Goal: Task Accomplishment & Management: Manage account settings

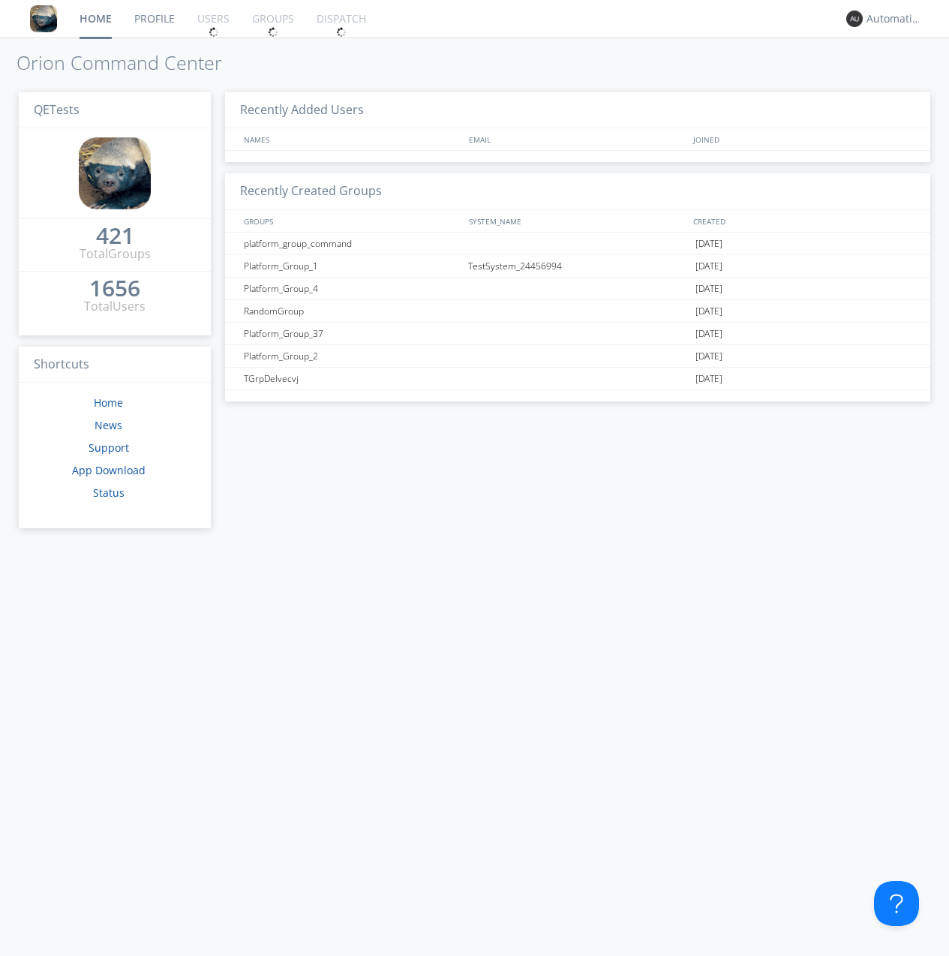
click at [110, 283] on div "1656" at bounding box center [114, 288] width 51 height 15
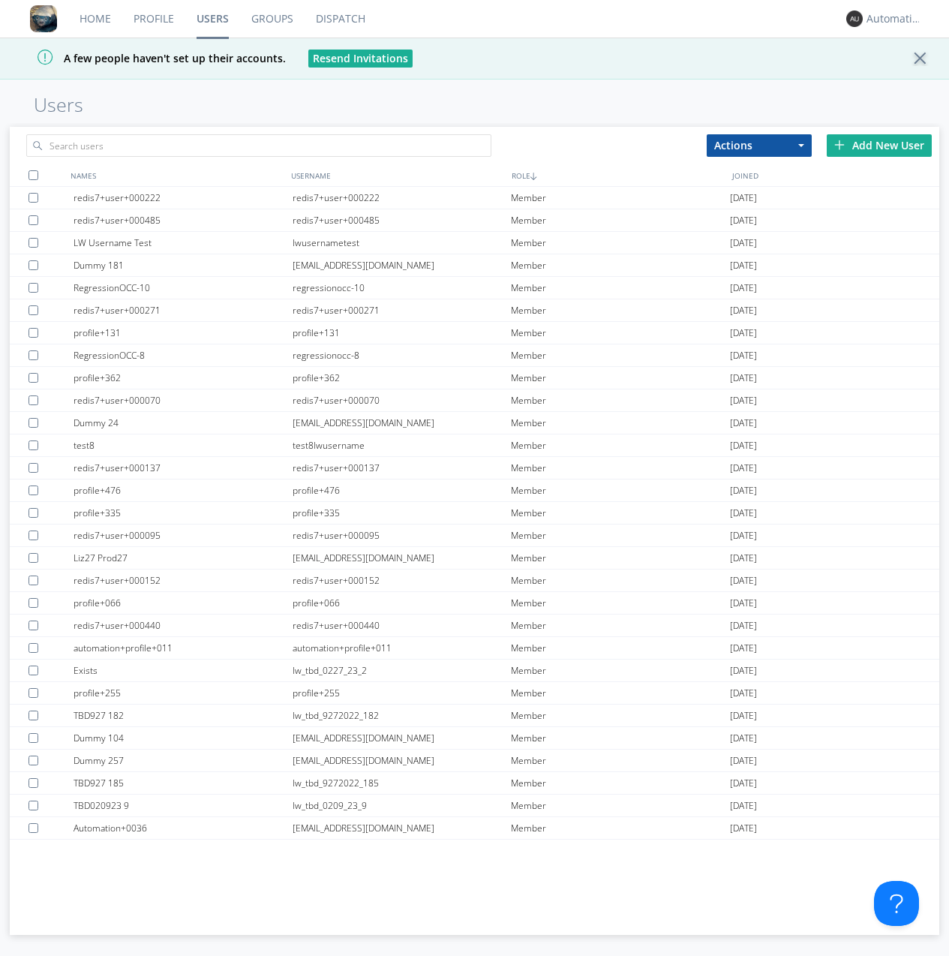
click at [879, 145] on div "Add New User" at bounding box center [879, 145] width 105 height 23
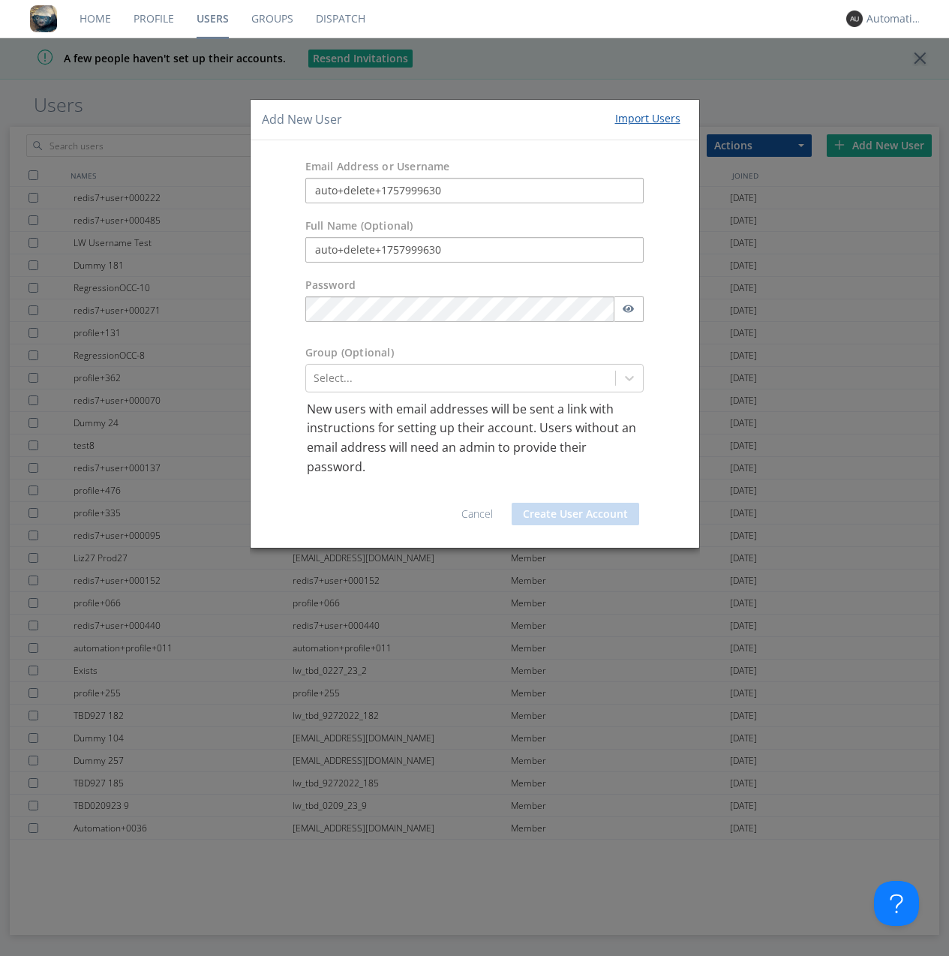
type input "auto+delete+1757999630"
click at [576, 514] on button "Create User Account" at bounding box center [576, 514] width 128 height 23
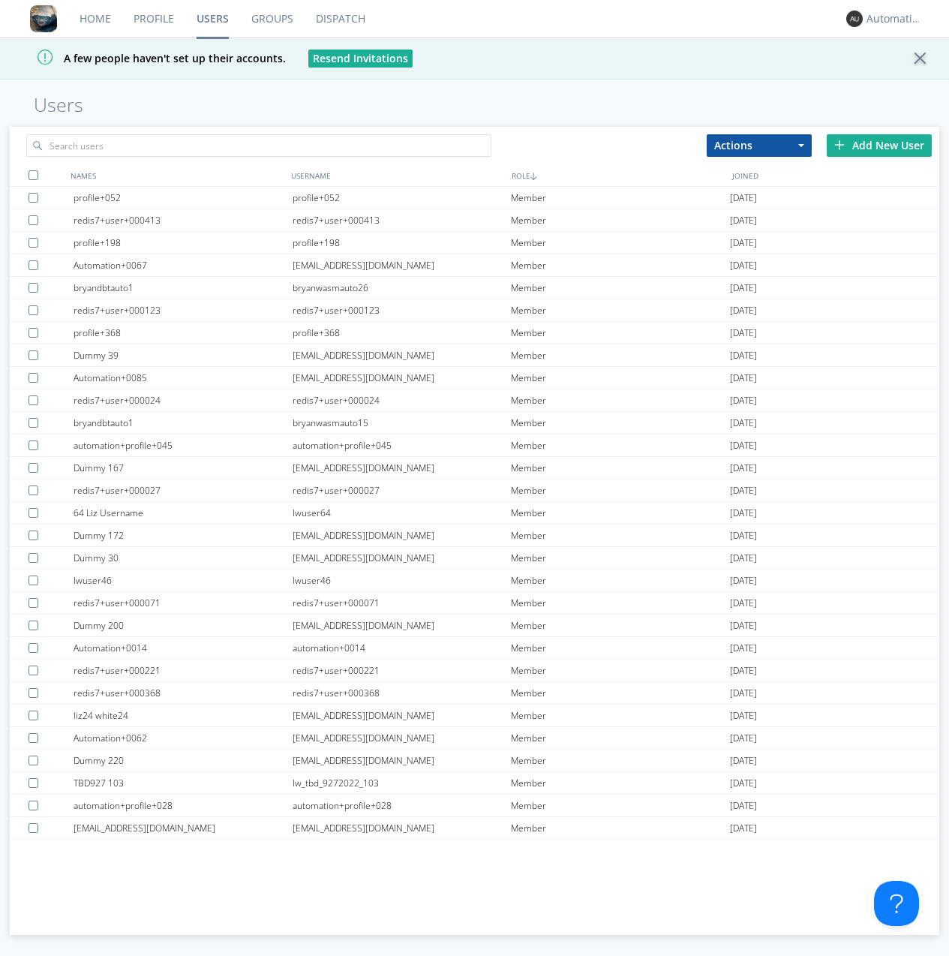
click at [272, 19] on link "Groups" at bounding box center [272, 19] width 65 height 38
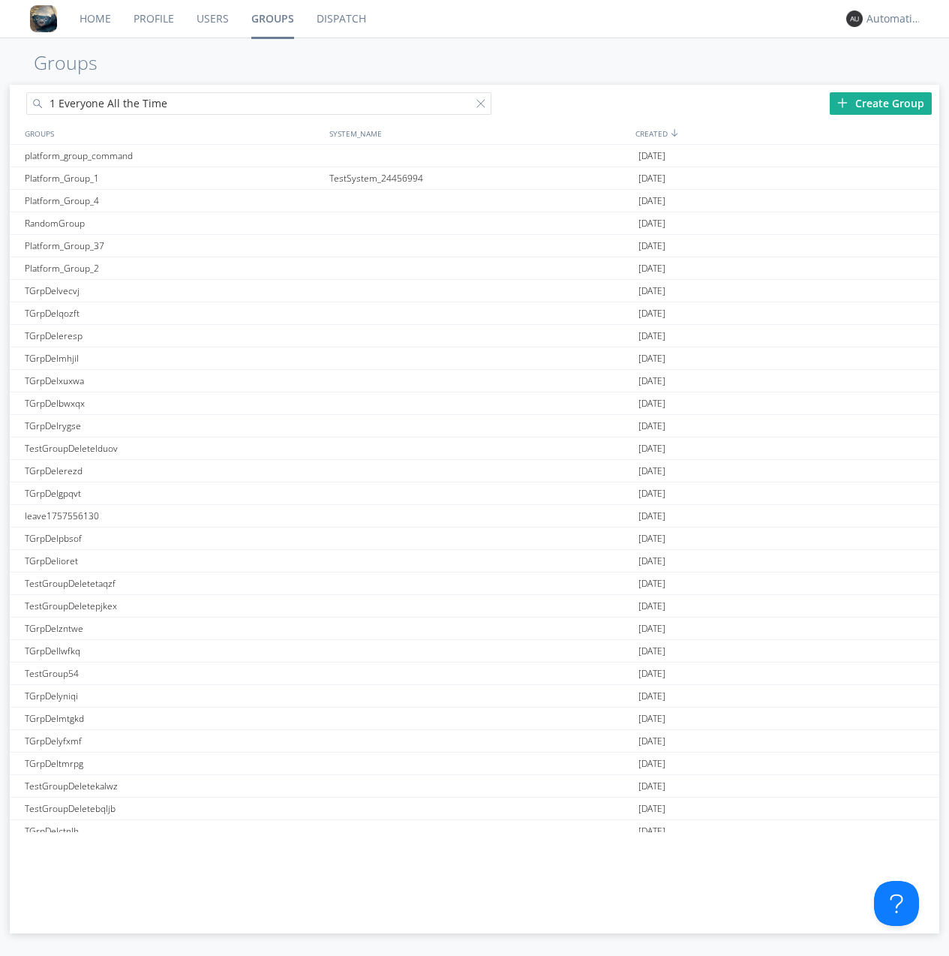
type input "1 Everyone All the Time"
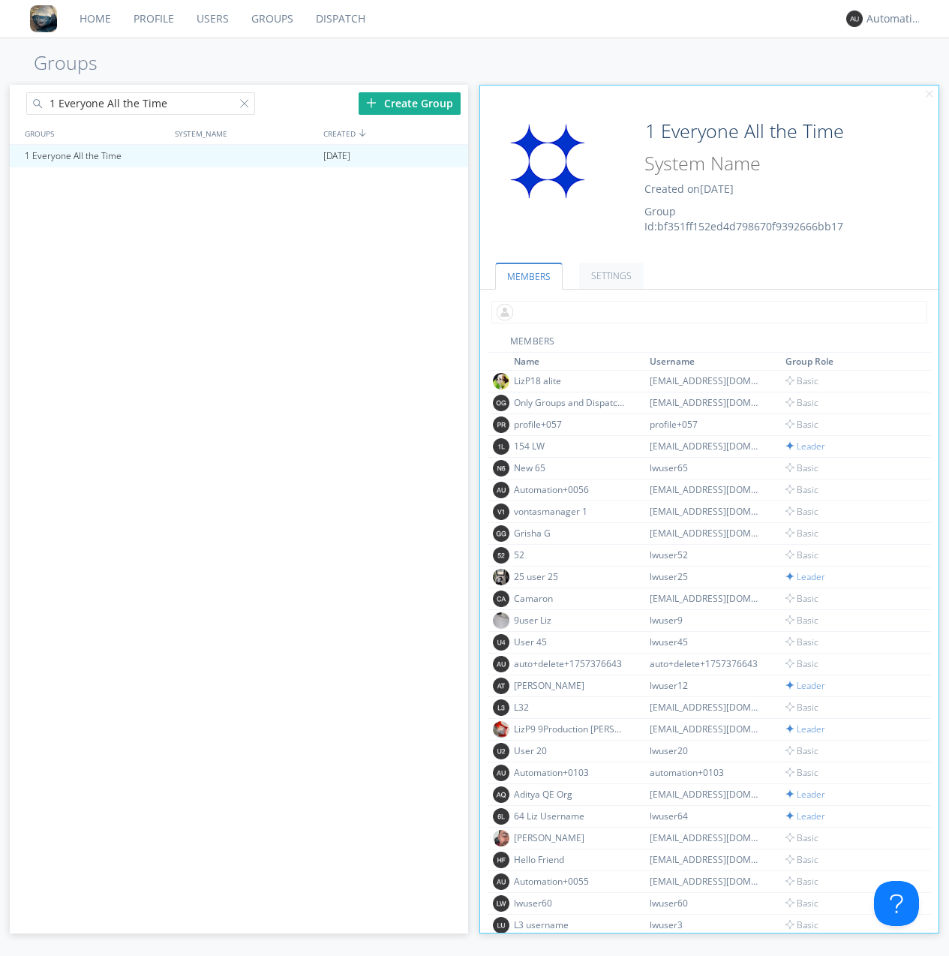
click at [706, 311] on input "text" at bounding box center [710, 312] width 436 height 23
type input "auto+delete+1757999630"
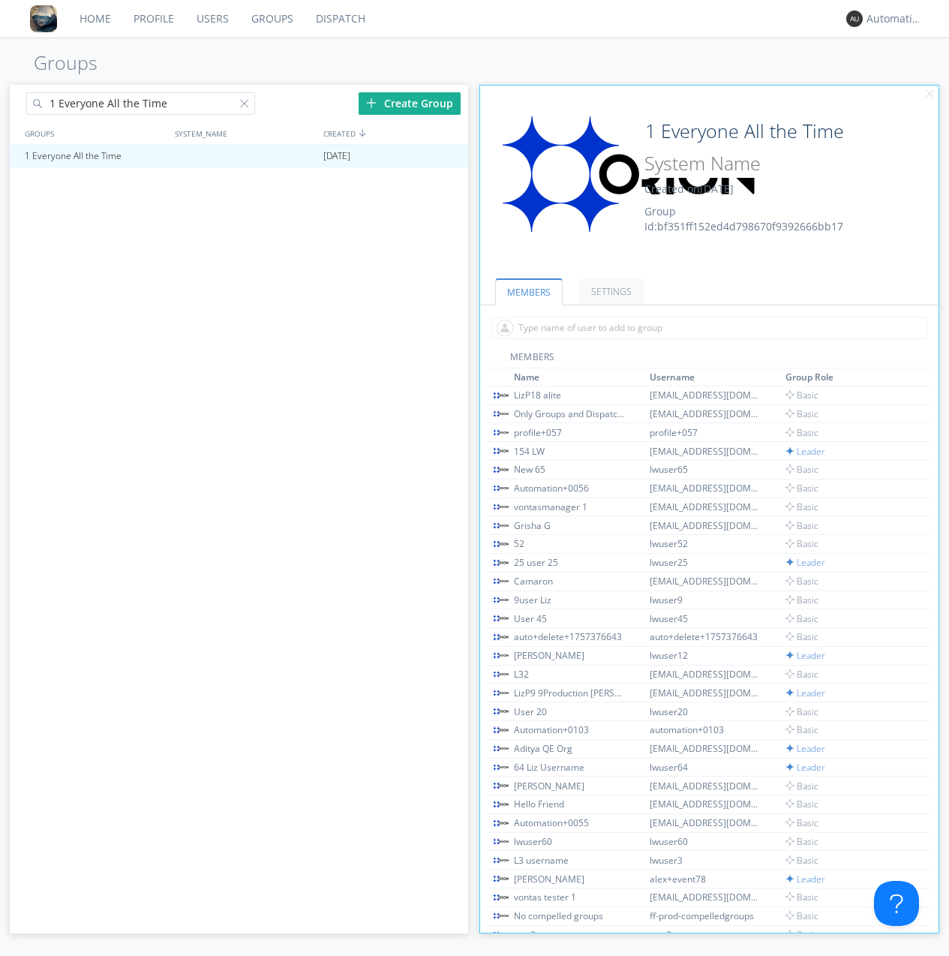
click at [212, 19] on link "Users" at bounding box center [212, 19] width 55 height 38
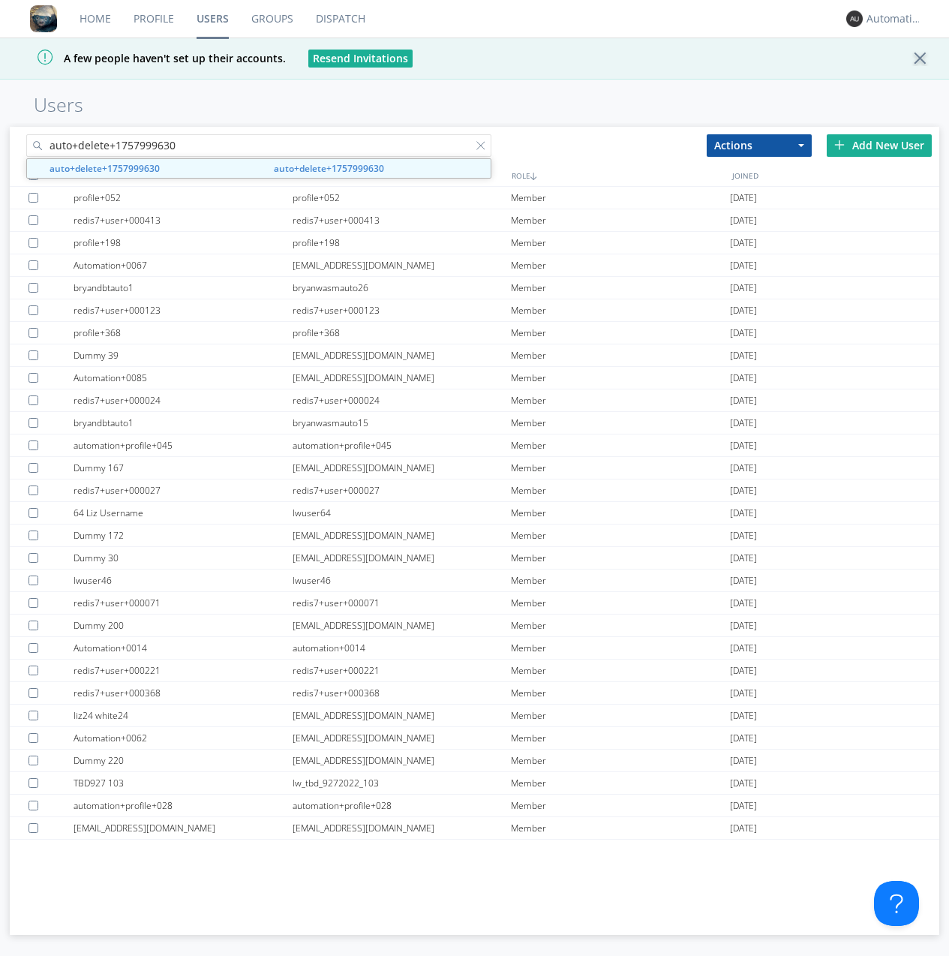
type input "auto+delete+1757999630"
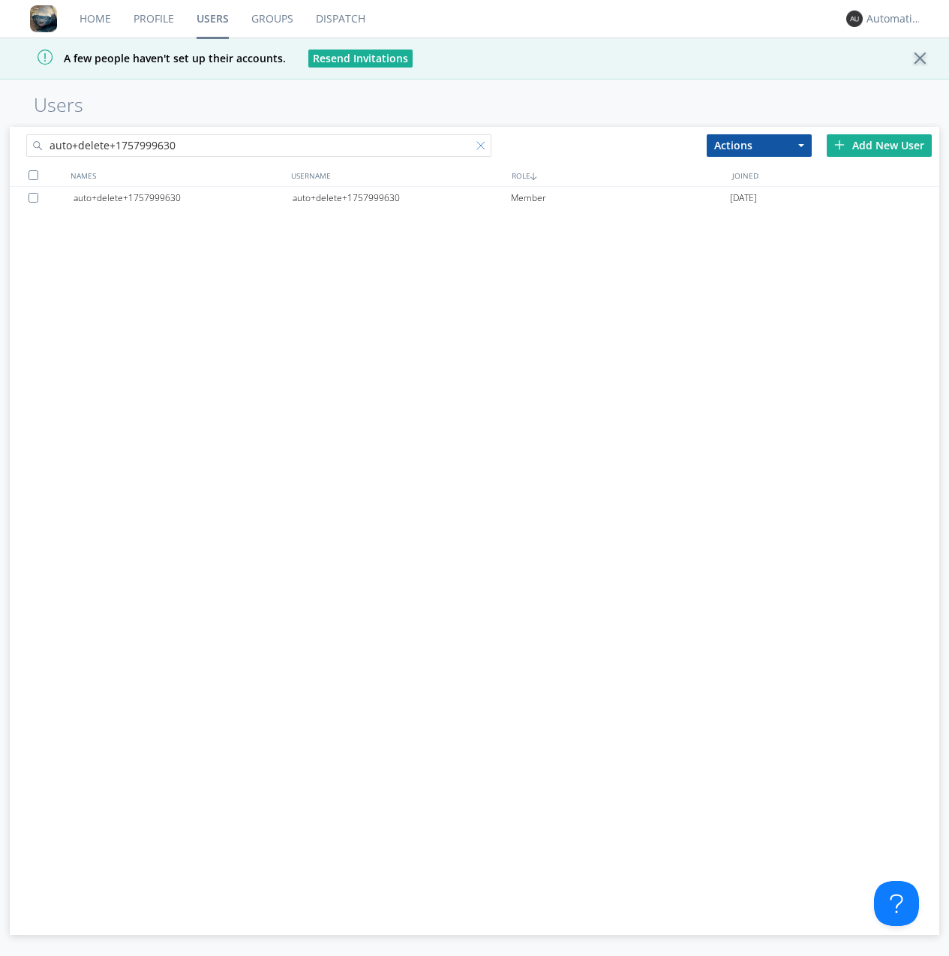
click at [401, 197] on div "auto+delete+1757999630" at bounding box center [402, 198] width 219 height 23
click at [483, 148] on div at bounding box center [484, 148] width 15 height 15
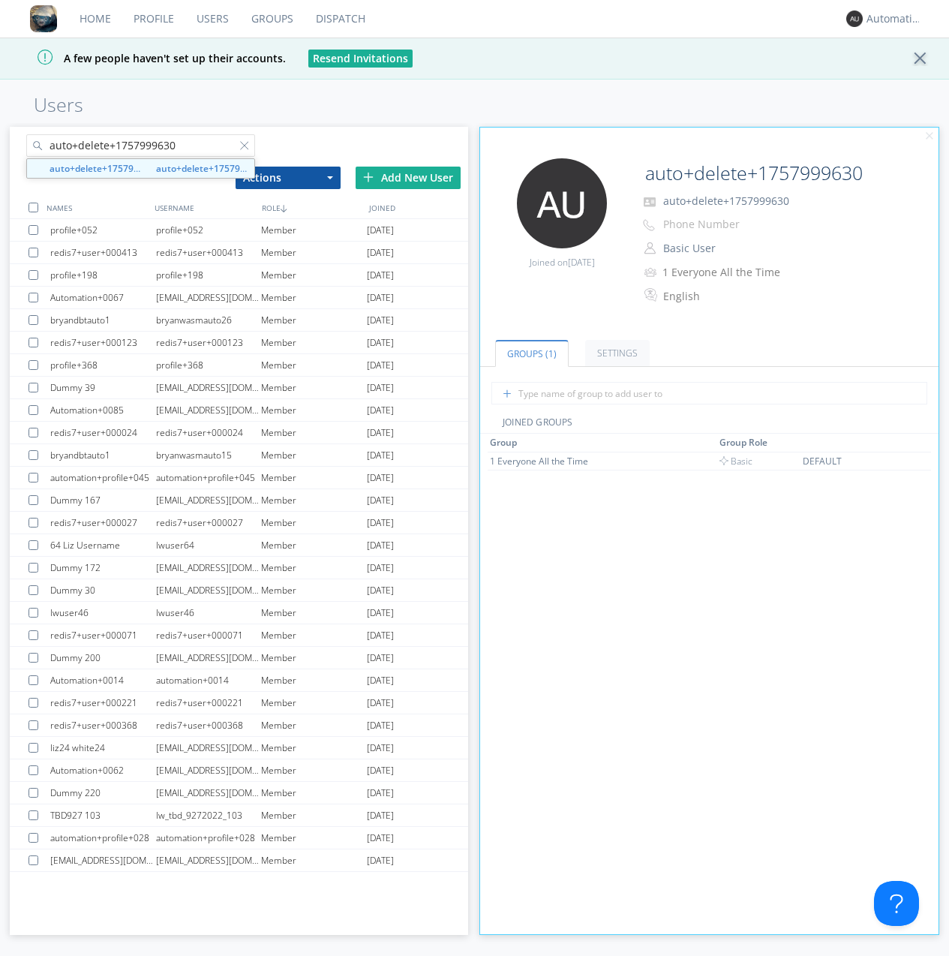
type input "auto+delete+1757999630"
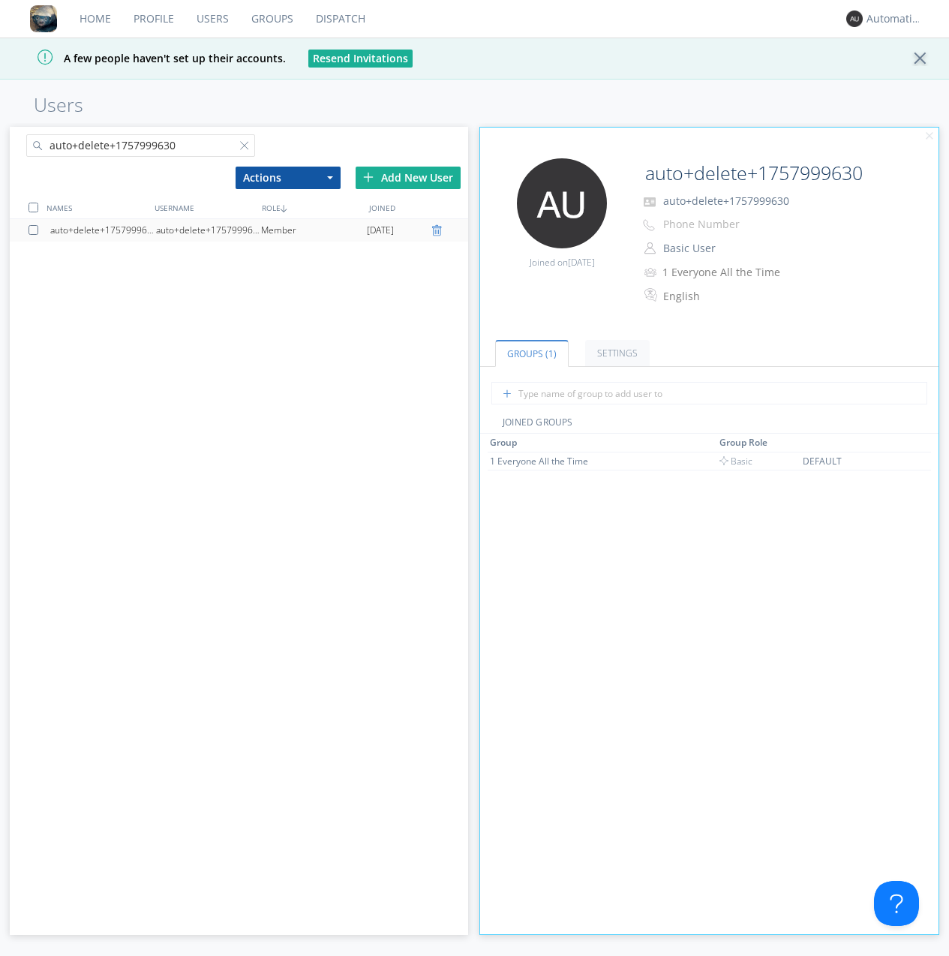
click at [438, 230] on div at bounding box center [438, 230] width 15 height 12
